Goal: Book appointment/travel/reservation

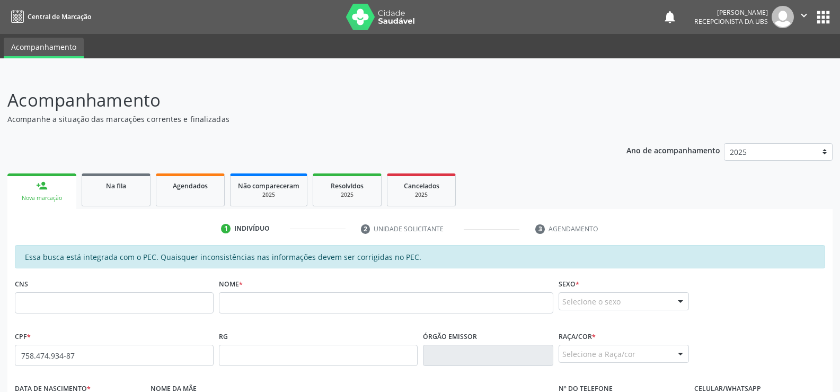
click at [41, 197] on div "Nova marcação" at bounding box center [42, 198] width 54 height 8
click at [181, 194] on link "Agendados" at bounding box center [190, 189] width 69 height 33
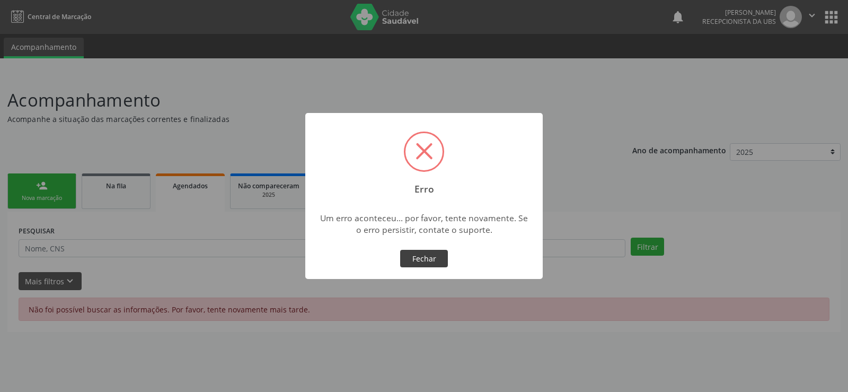
click at [422, 252] on button "Fechar" at bounding box center [424, 259] width 48 height 18
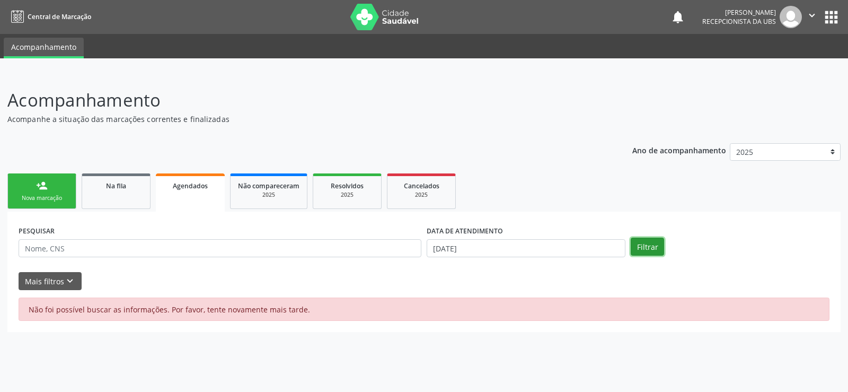
click at [647, 248] on button "Filtrar" at bounding box center [646, 246] width 33 height 18
click at [241, 300] on div "Não foi possível buscar as informações. Por favor, tente novamente mais tarde." at bounding box center [424, 308] width 811 height 23
click at [184, 190] on span "Agendados" at bounding box center [190, 185] width 35 height 9
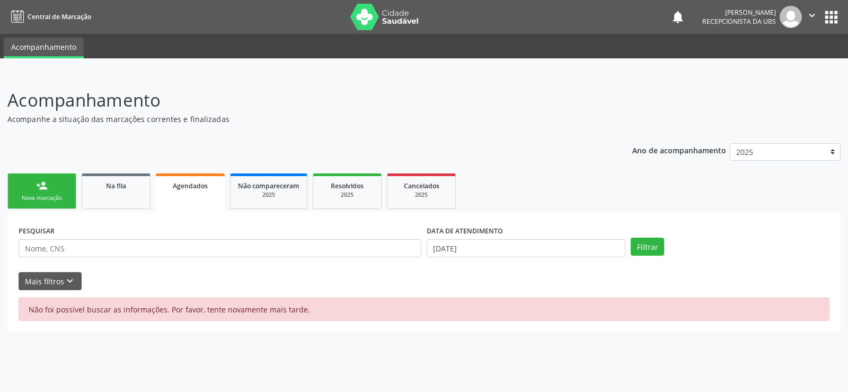
click at [196, 190] on div "Agendados" at bounding box center [190, 185] width 54 height 11
click at [195, 187] on span "Agendados" at bounding box center [190, 185] width 35 height 9
click at [37, 196] on div "Nova marcação" at bounding box center [41, 198] width 53 height 8
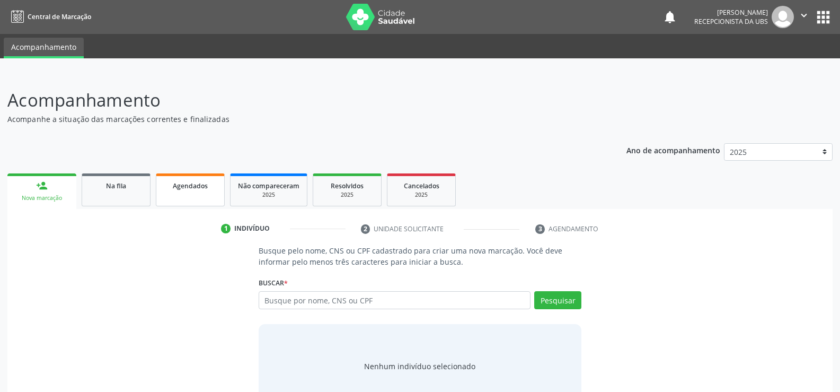
click at [198, 190] on span "Agendados" at bounding box center [190, 185] width 35 height 9
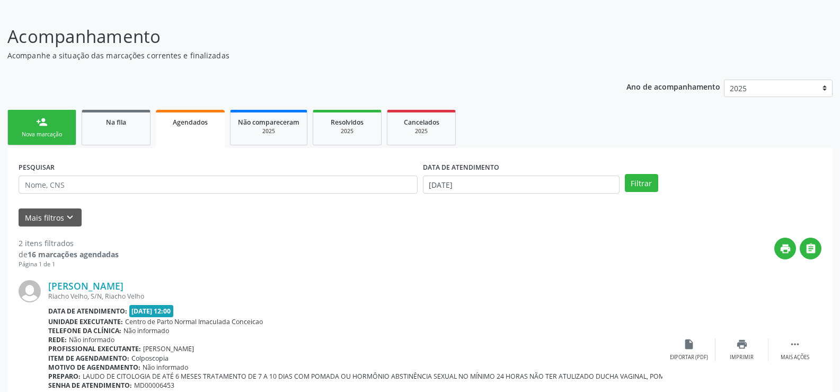
scroll to position [123, 0]
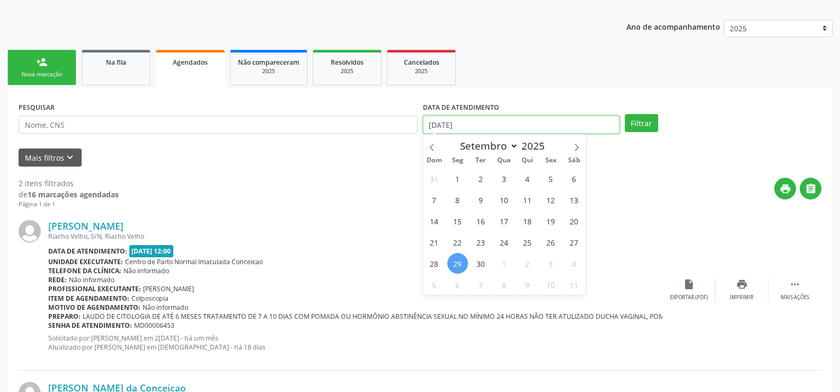
click at [498, 122] on input "[DATE]" at bounding box center [521, 124] width 197 height 18
click at [482, 265] on span "30" at bounding box center [480, 263] width 21 height 21
type input "3[DATE]"
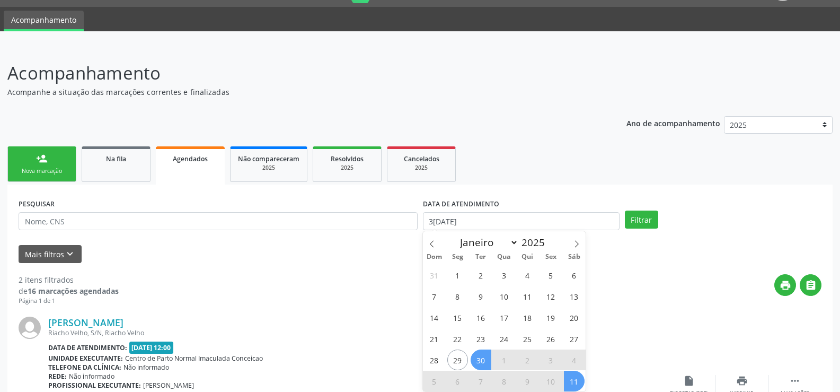
scroll to position [17, 0]
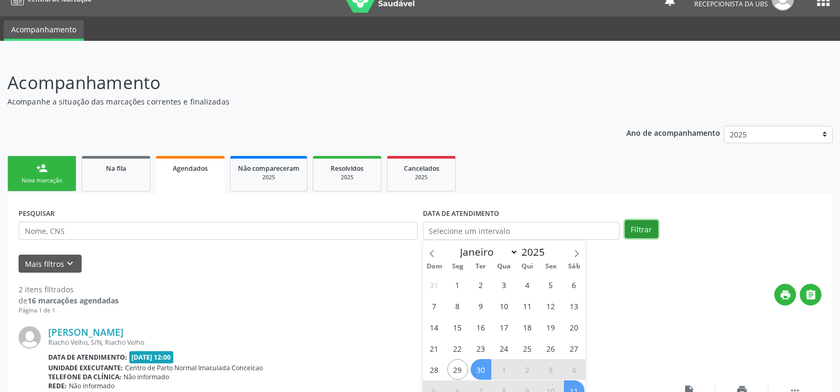
click at [649, 226] on button "Filtrar" at bounding box center [641, 229] width 33 height 18
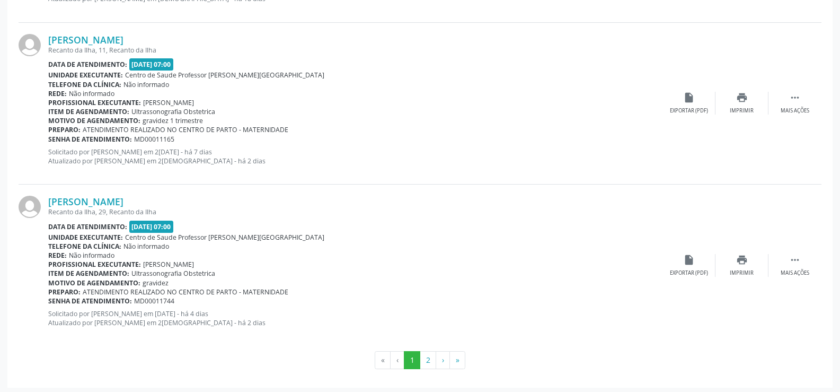
scroll to position [2407, 0]
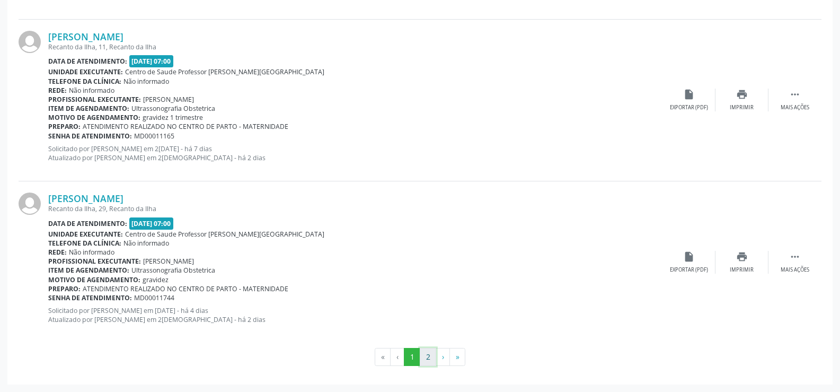
click at [425, 355] on button "2" at bounding box center [428, 357] width 16 height 18
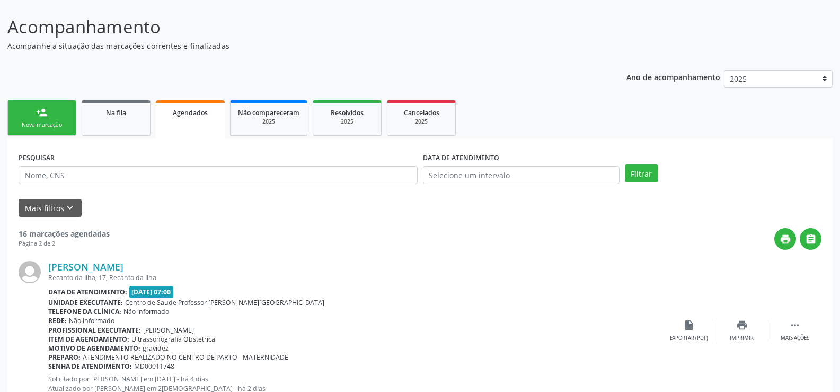
scroll to position [0, 0]
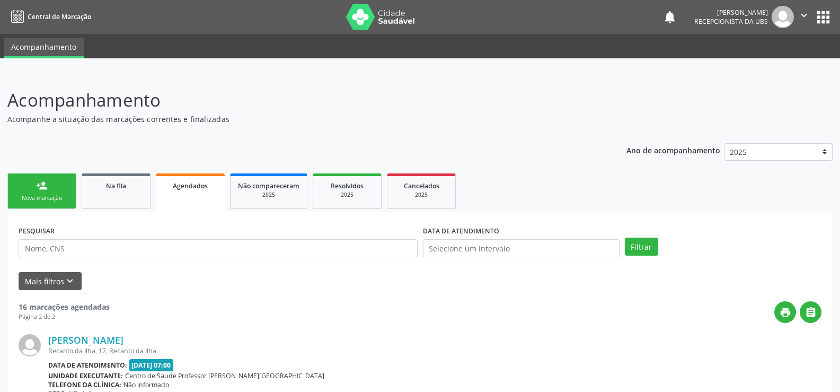
click at [61, 184] on link "person_add Nova marcação" at bounding box center [41, 190] width 69 height 35
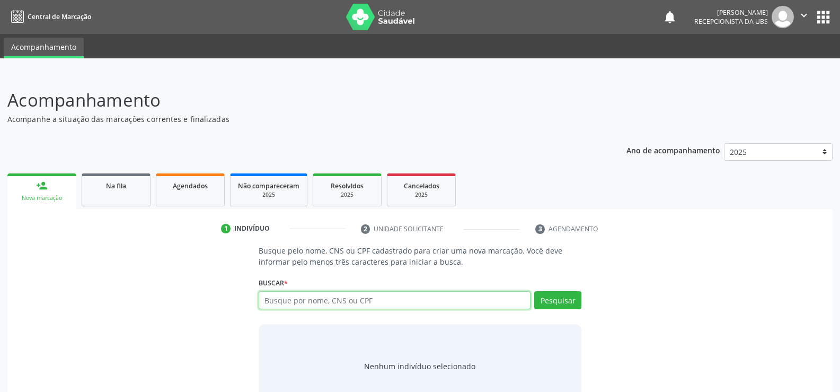
click at [281, 300] on input "text" at bounding box center [395, 300] width 272 height 18
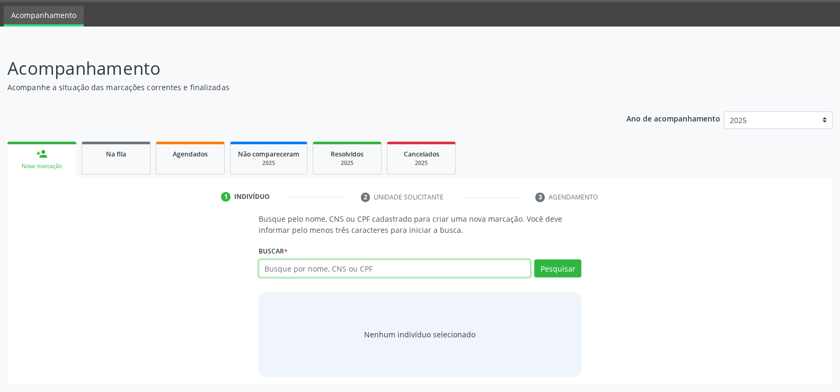
click at [274, 265] on input "text" at bounding box center [395, 268] width 272 height 18
type input "700009800861100"
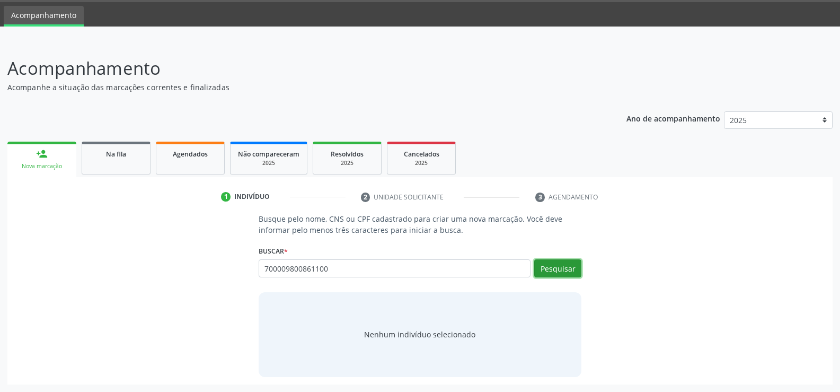
click at [560, 266] on button "Pesquisar" at bounding box center [557, 268] width 47 height 18
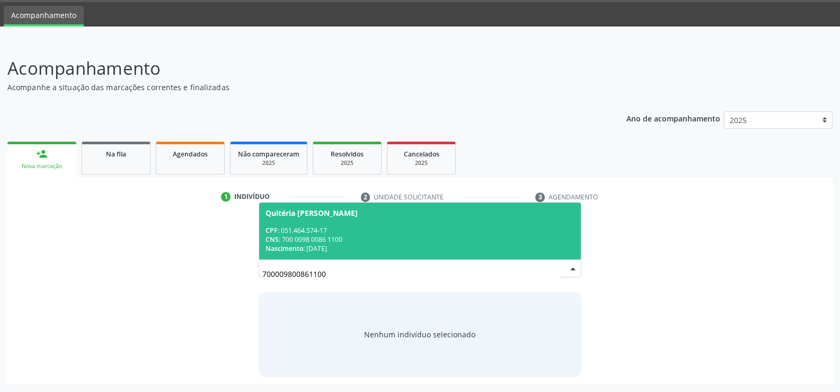
click at [294, 238] on div "CNS: 700 0098 0086 1100" at bounding box center [419, 239] width 309 height 9
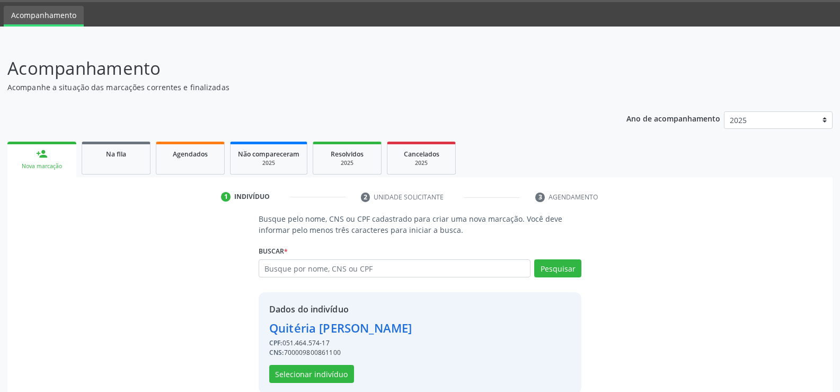
scroll to position [48, 0]
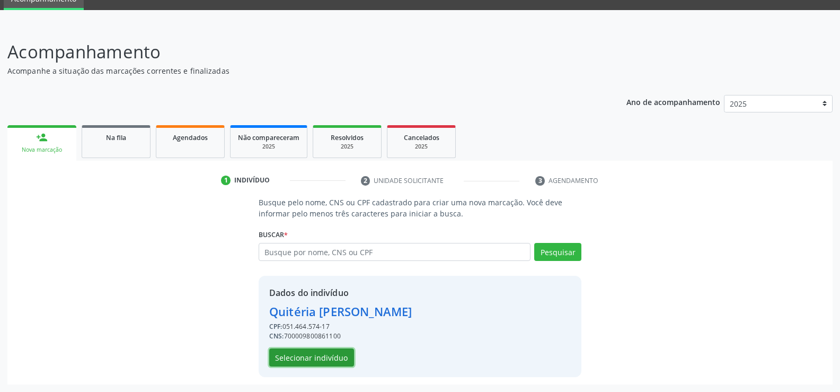
click at [334, 359] on button "Selecionar indivíduo" at bounding box center [311, 357] width 85 height 18
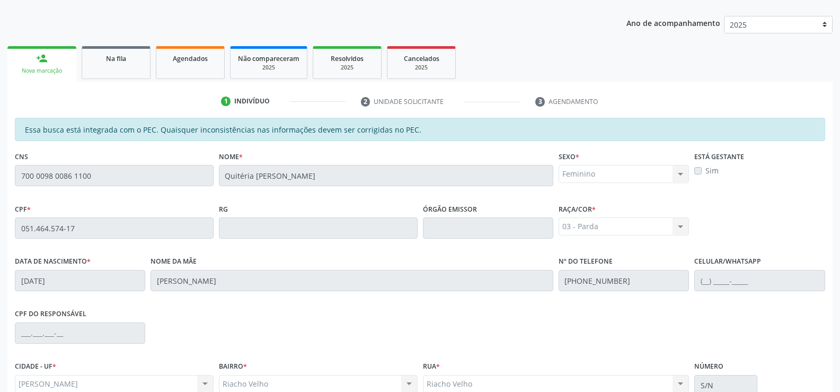
scroll to position [228, 0]
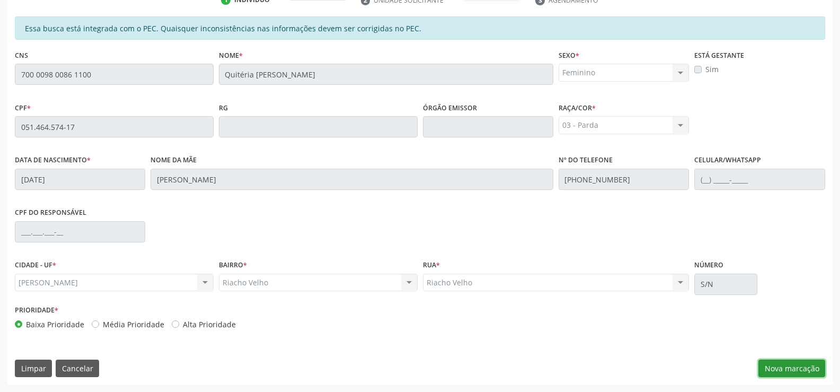
click at [786, 363] on button "Nova marcação" at bounding box center [791, 368] width 67 height 18
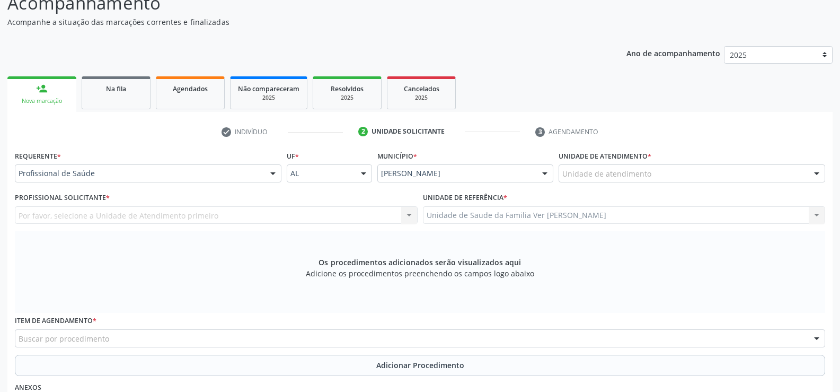
scroll to position [70, 0]
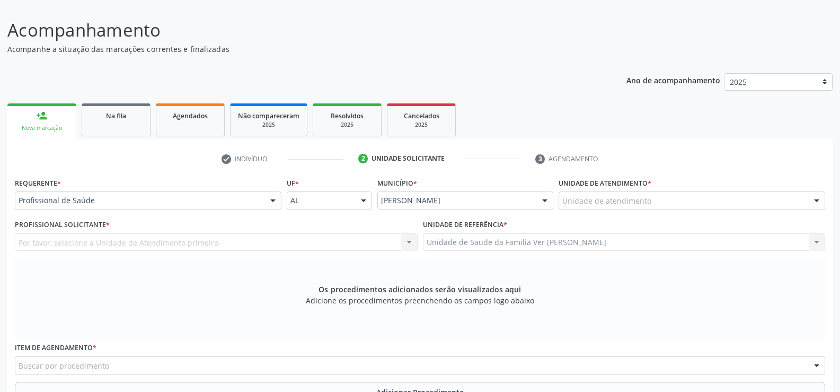
click at [815, 198] on div at bounding box center [816, 201] width 16 height 18
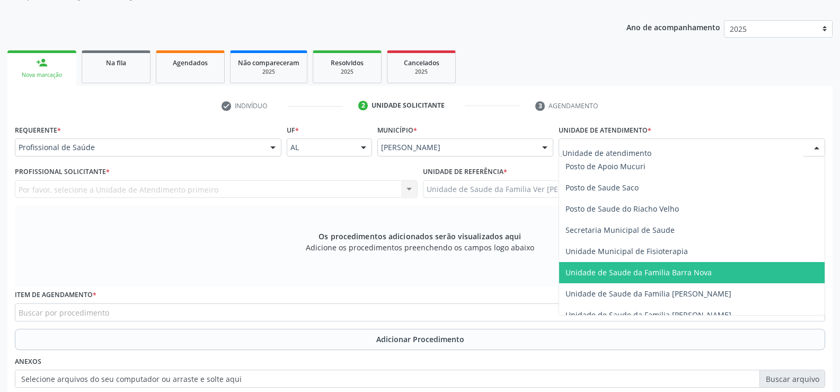
scroll to position [414, 0]
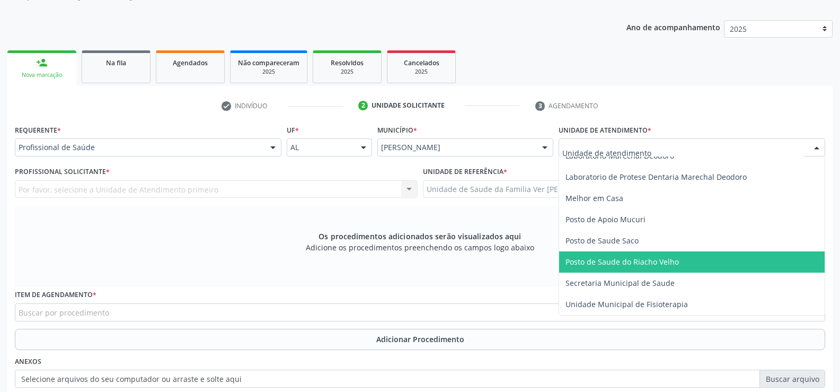
click at [656, 264] on span "Posto de Saude do Riacho Velho" at bounding box center [621, 261] width 113 height 10
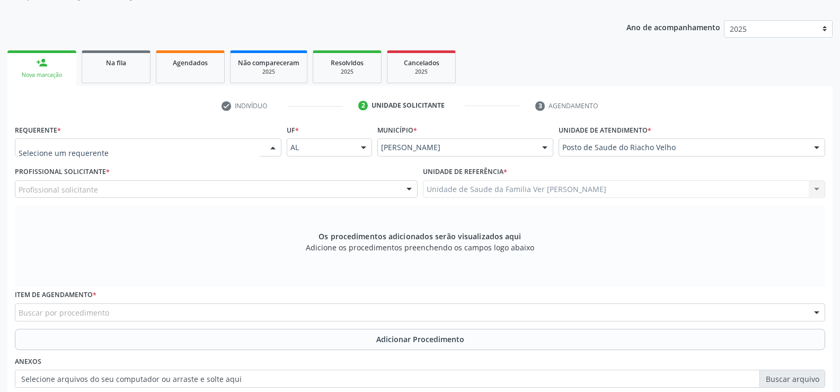
click at [271, 146] on div at bounding box center [273, 148] width 16 height 18
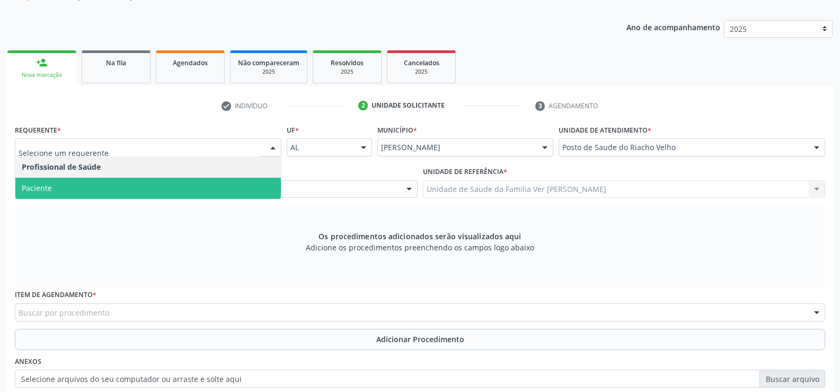
click at [231, 186] on span "Paciente" at bounding box center [147, 187] width 265 height 21
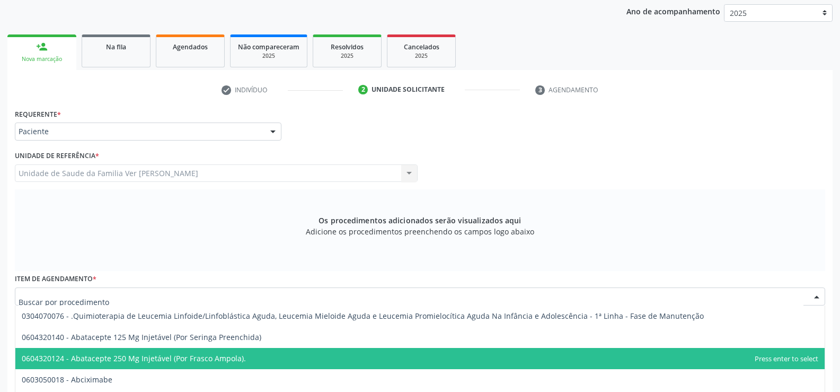
scroll to position [86, 0]
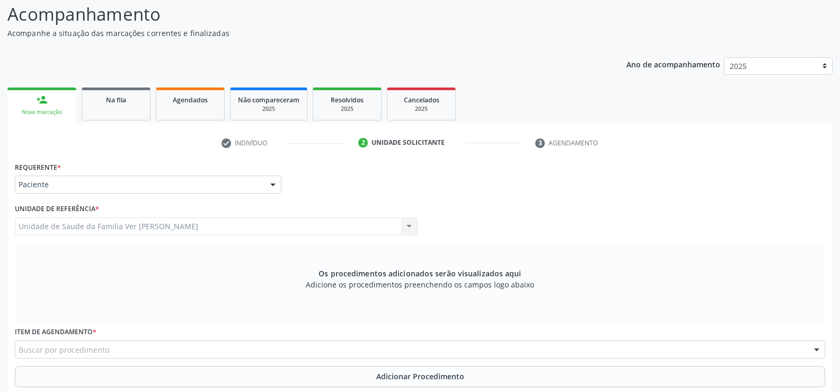
click at [36, 230] on div "Unidade de Saude da Familia Ver [PERSON_NAME] Unidade de Saude da Familia Ver […" at bounding box center [216, 226] width 403 height 18
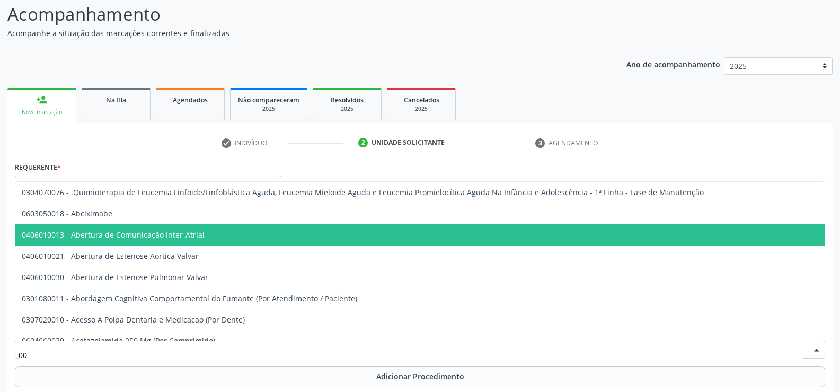
type input "0"
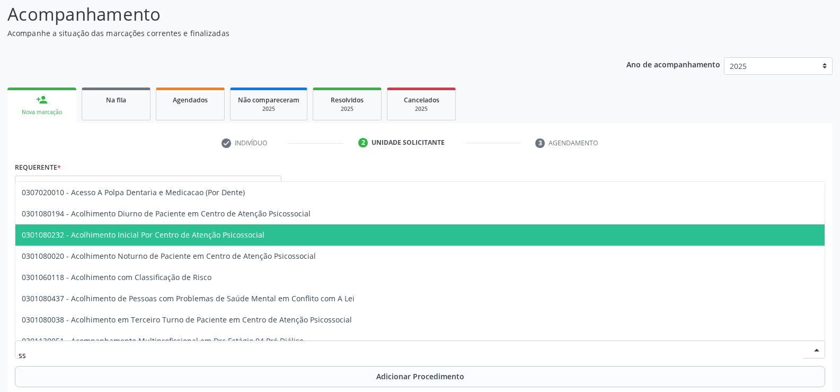
type input "s"
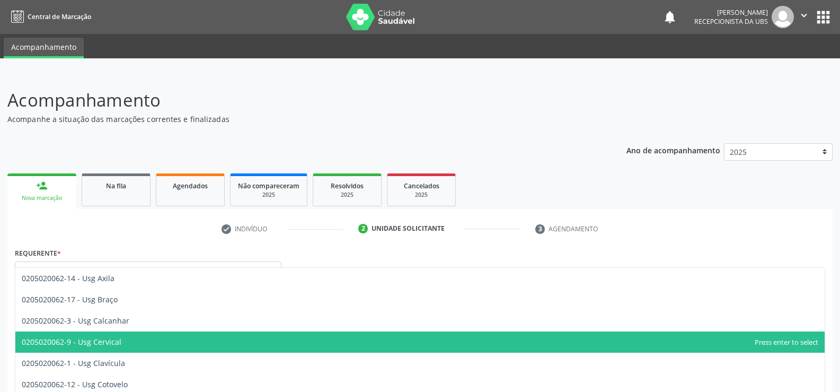
scroll to position [54, 0]
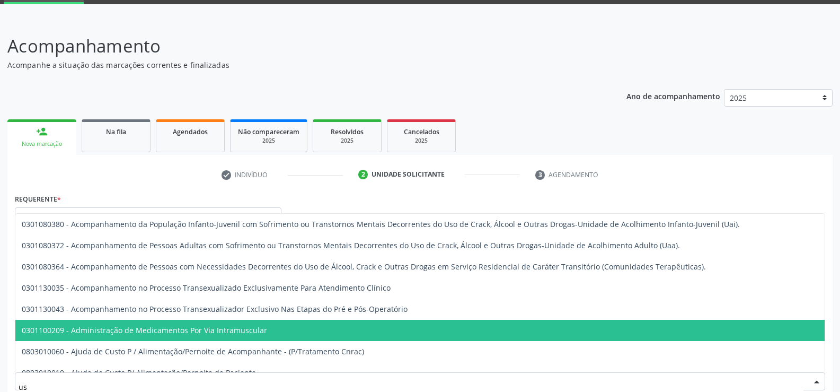
type input "u"
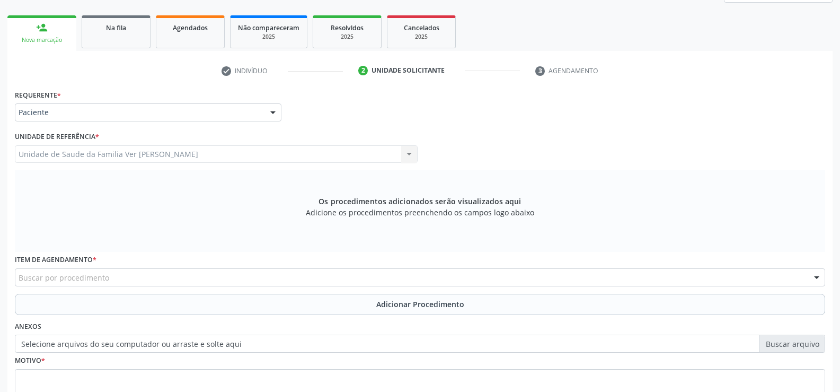
scroll to position [160, 0]
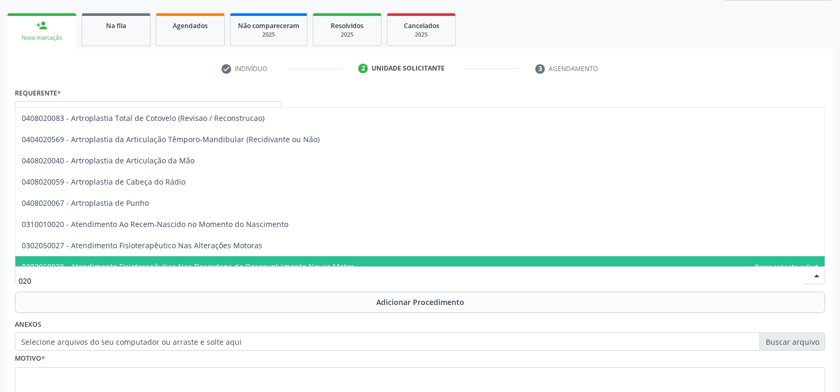
type input "0200"
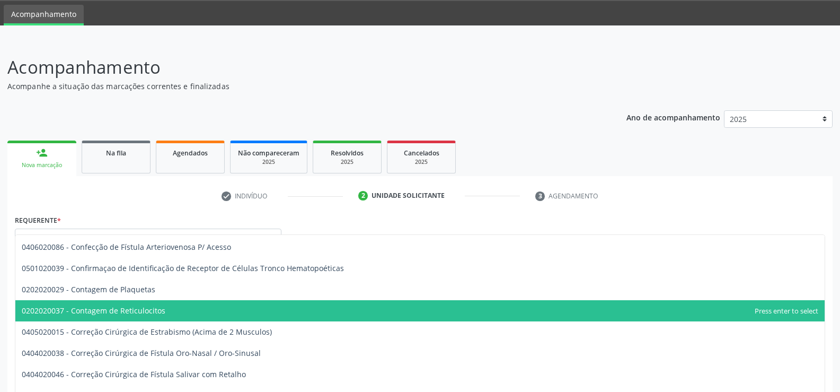
scroll to position [1695, 0]
